Goal: Task Accomplishment & Management: Use online tool/utility

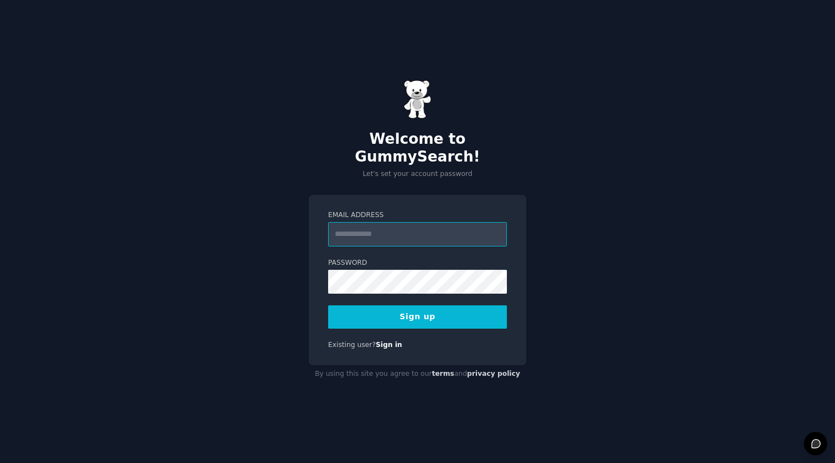
click at [425, 223] on input "Email Address" at bounding box center [417, 234] width 179 height 24
type input "**********"
click at [401, 318] on button "Sign up" at bounding box center [417, 316] width 179 height 23
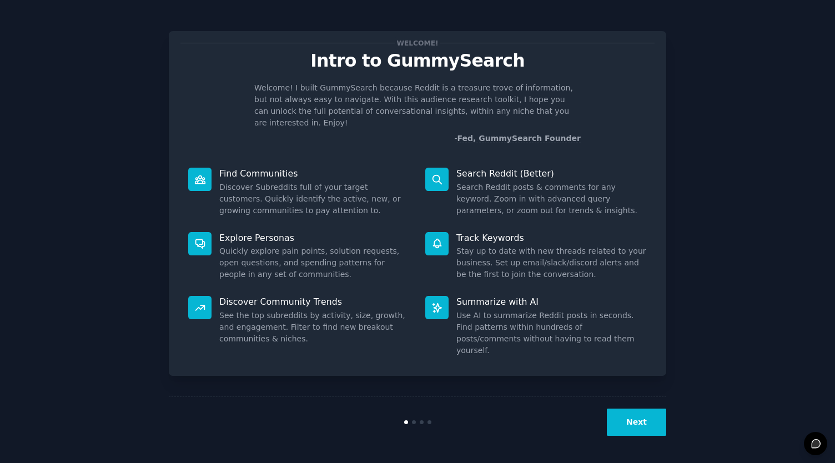
click at [642, 419] on button "Next" at bounding box center [636, 422] width 59 height 27
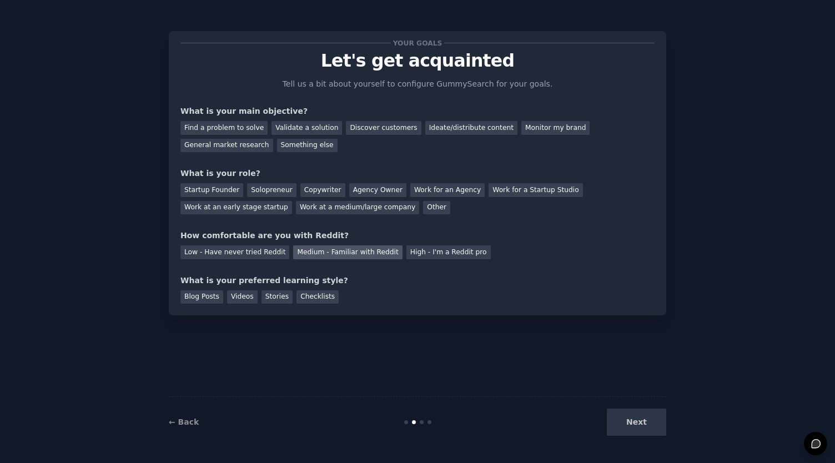
click at [328, 250] on div "Medium - Familiar with Reddit" at bounding box center [347, 252] width 109 height 14
click at [415, 194] on div "Work for an Agency" at bounding box center [447, 190] width 74 height 14
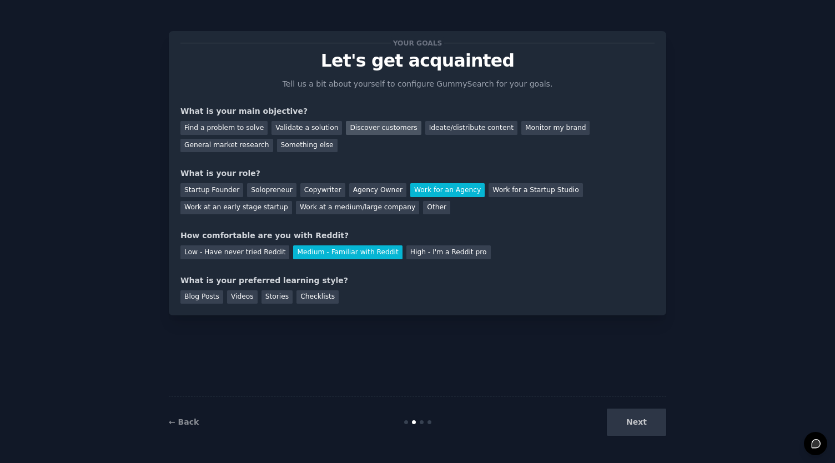
click at [346, 131] on div "Discover customers" at bounding box center [383, 128] width 75 height 14
click at [646, 425] on div "Next" at bounding box center [583, 422] width 166 height 27
click at [201, 297] on div "Blog Posts" at bounding box center [201, 297] width 43 height 14
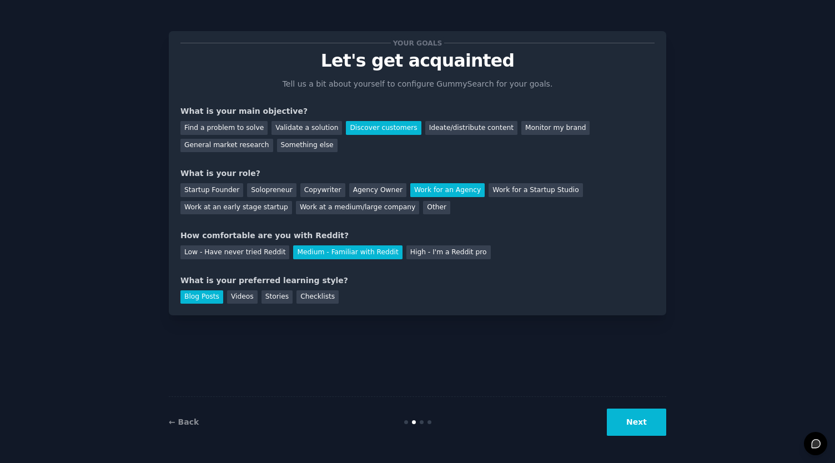
click at [624, 419] on button "Next" at bounding box center [636, 422] width 59 height 27
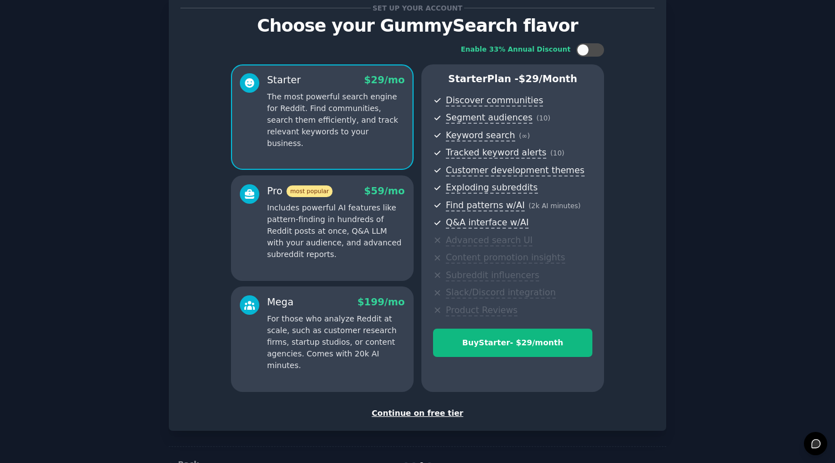
scroll to position [34, 0]
click at [418, 410] on div "Continue on free tier" at bounding box center [417, 414] width 474 height 12
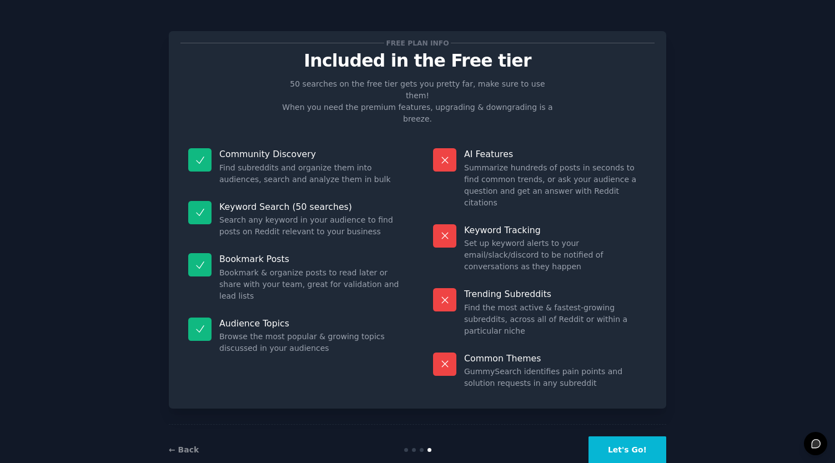
click at [645, 436] on button "Let's Go!" at bounding box center [628, 449] width 78 height 27
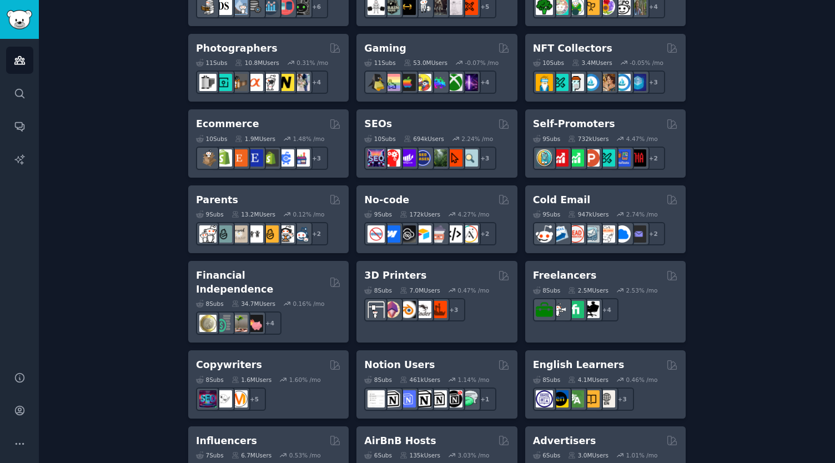
scroll to position [559, 0]
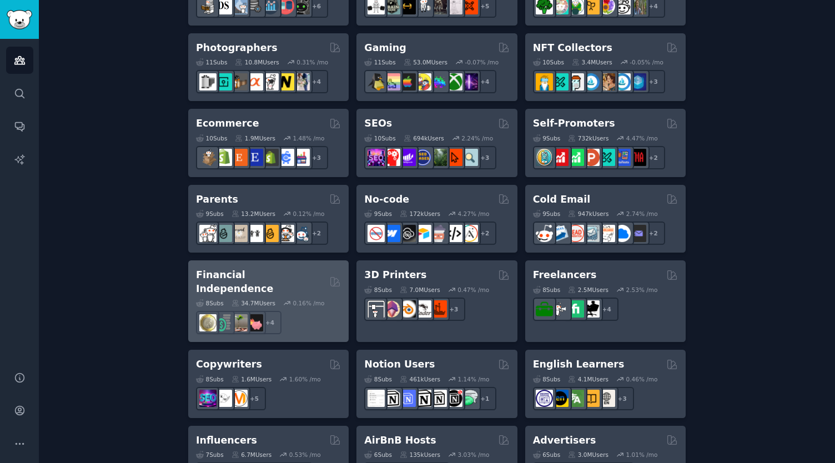
click at [232, 278] on h2 "Financial Independence" at bounding box center [260, 281] width 129 height 27
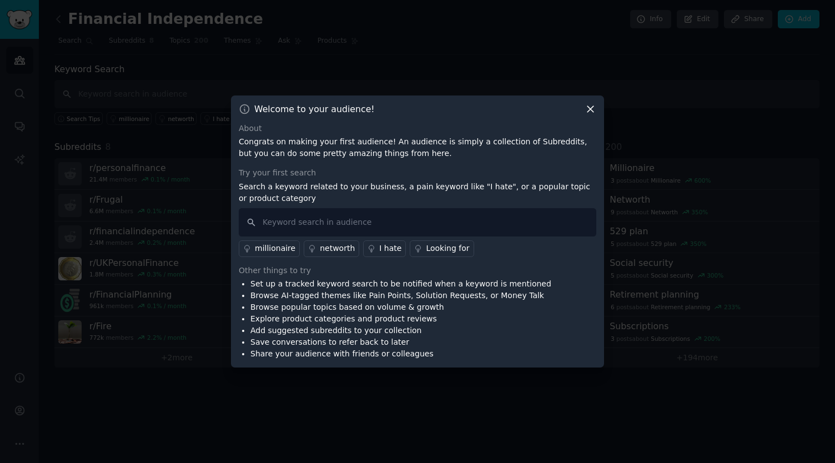
click at [594, 112] on icon at bounding box center [591, 109] width 12 height 12
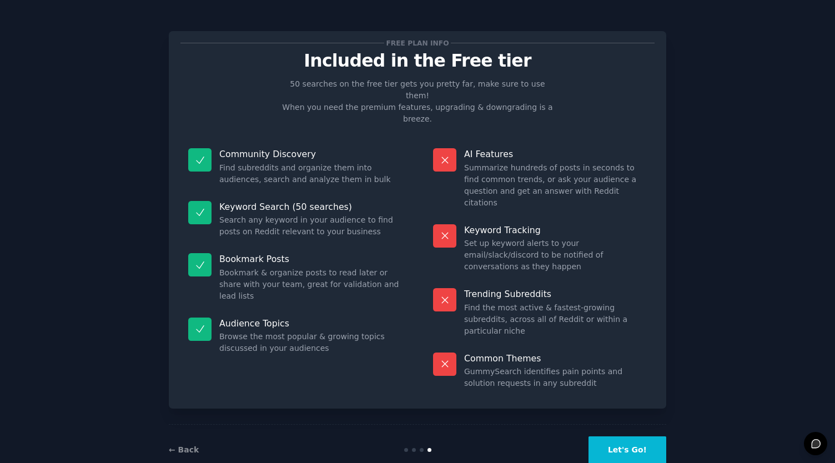
click at [628, 436] on button "Let's Go!" at bounding box center [628, 449] width 78 height 27
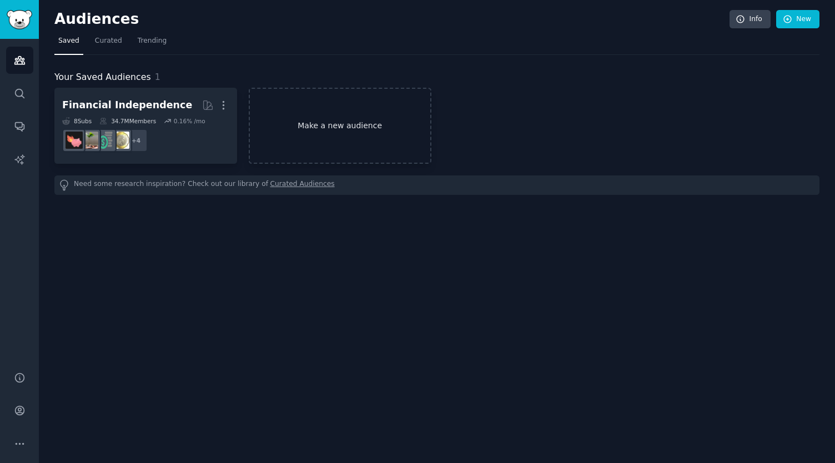
click at [357, 123] on link "Make a new audience" at bounding box center [340, 126] width 183 height 76
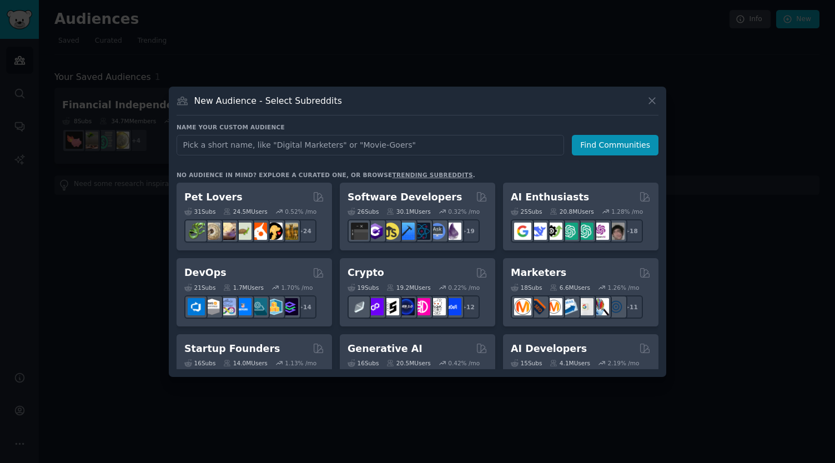
click at [330, 143] on input "text" at bounding box center [371, 145] width 388 height 21
type input "Cardano"
click at [618, 144] on button "Find Communities" at bounding box center [615, 145] width 87 height 21
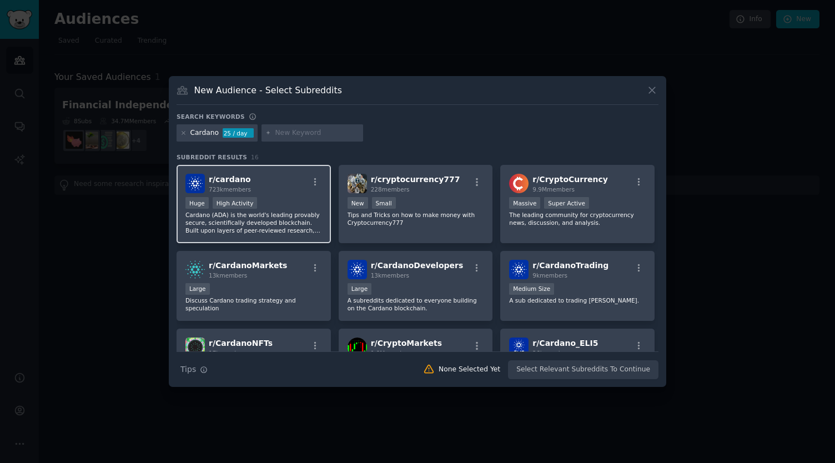
click at [225, 178] on span "r/ cardano" at bounding box center [230, 179] width 42 height 9
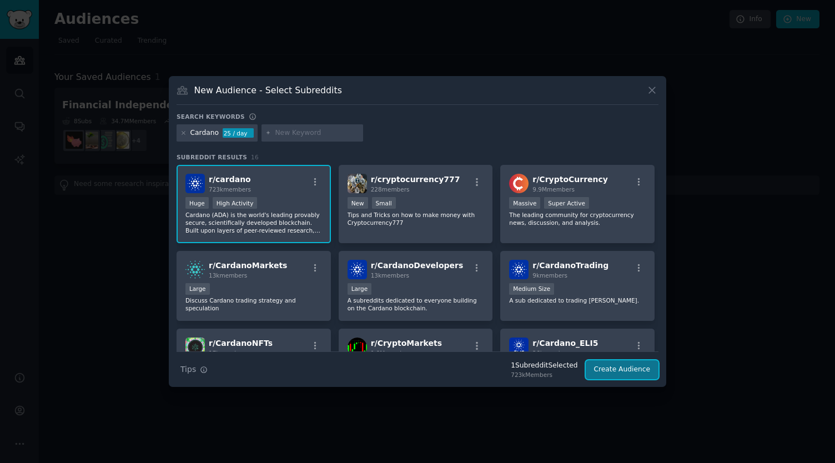
click at [619, 371] on button "Create Audience" at bounding box center [622, 369] width 73 height 19
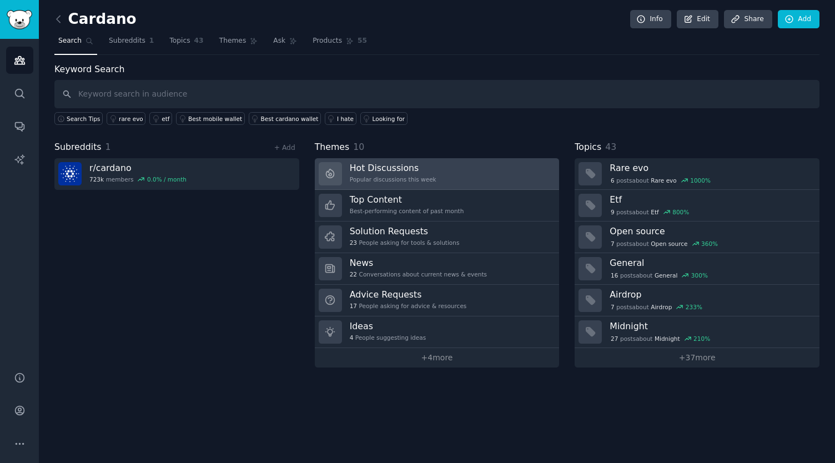
click at [400, 158] on link "Hot Discussions Popular discussions this week" at bounding box center [437, 174] width 245 height 32
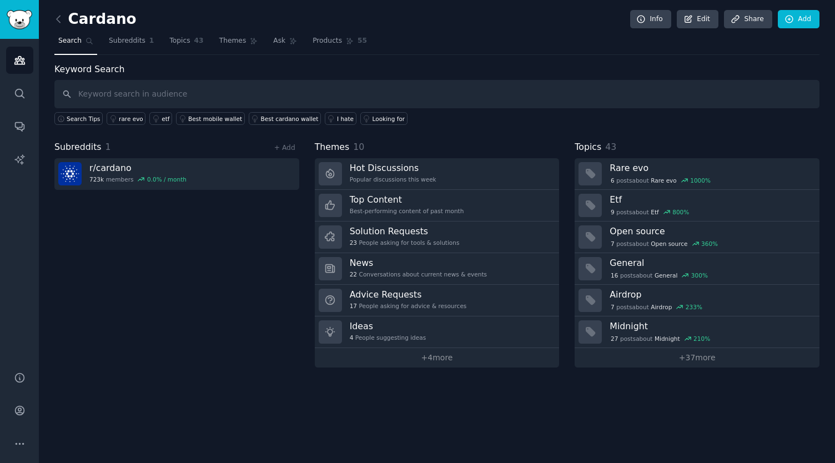
click at [205, 89] on input "text" at bounding box center [436, 94] width 765 height 28
type input "audit"
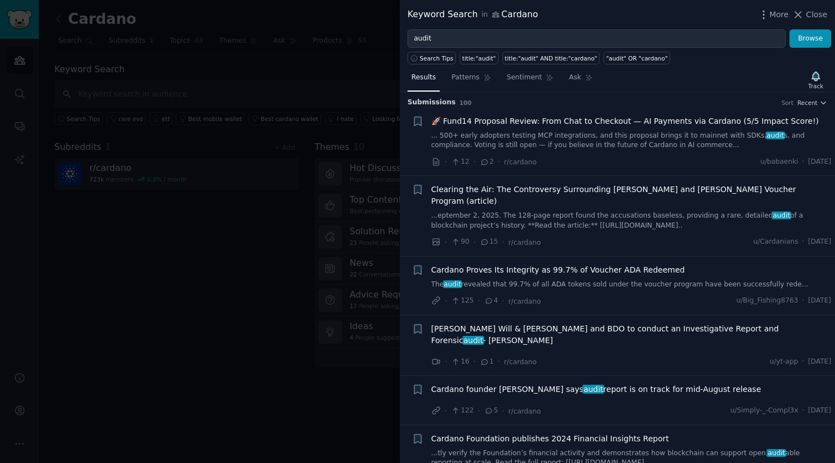
scroll to position [3, 0]
click at [588, 183] on span "Clearing the Air: The Controversy Surrounding [PERSON_NAME] and [PERSON_NAME] V…" at bounding box center [631, 194] width 400 height 23
